Goal: Browse casually: Explore the website without a specific task or goal

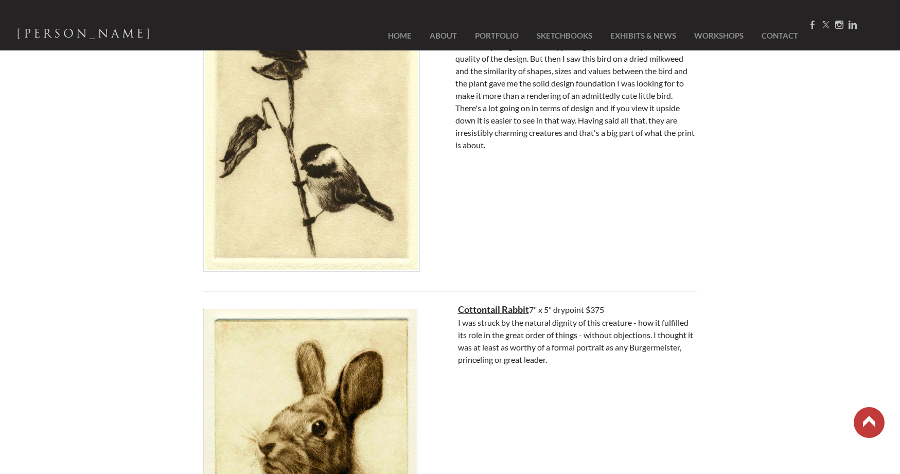
scroll to position [1850, 0]
click at [300, 414] on img at bounding box center [310, 453] width 215 height 292
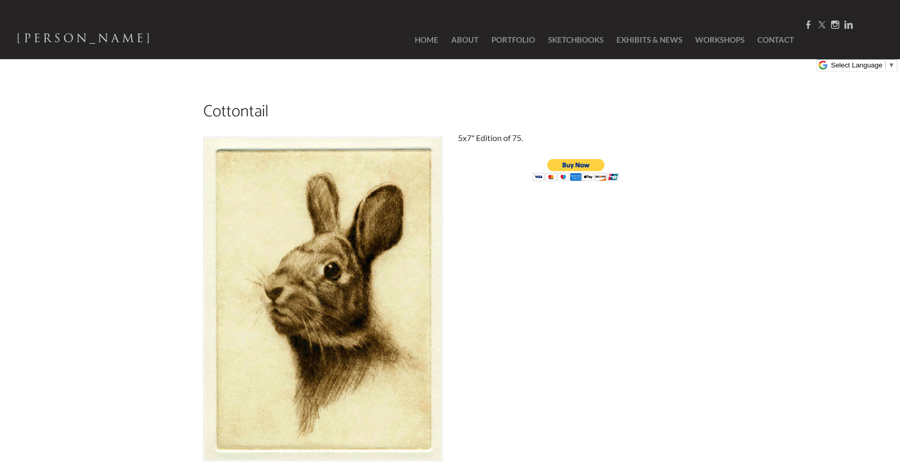
drag, startPoint x: 329, startPoint y: 304, endPoint x: 229, endPoint y: 278, distance: 102.9
click at [145, 268] on div "Cottontail 5x7" Edition of 75." at bounding box center [450, 287] width 900 height 424
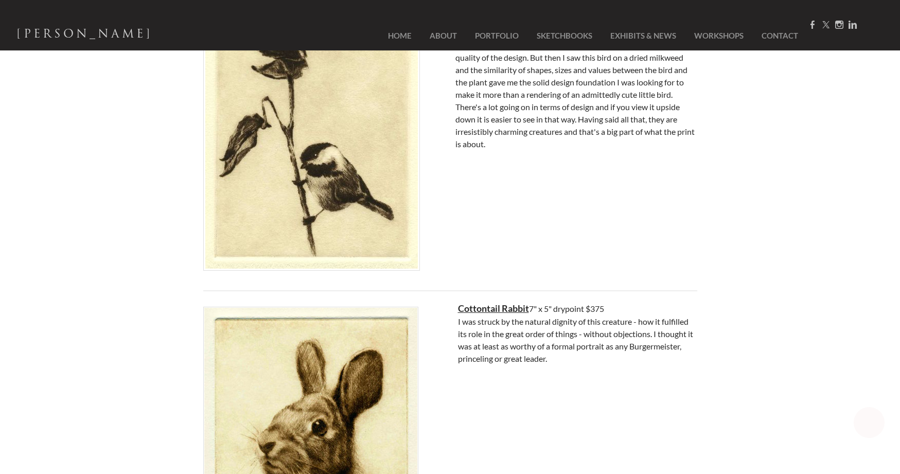
scroll to position [1897, 0]
